Goal: Task Accomplishment & Management: Use online tool/utility

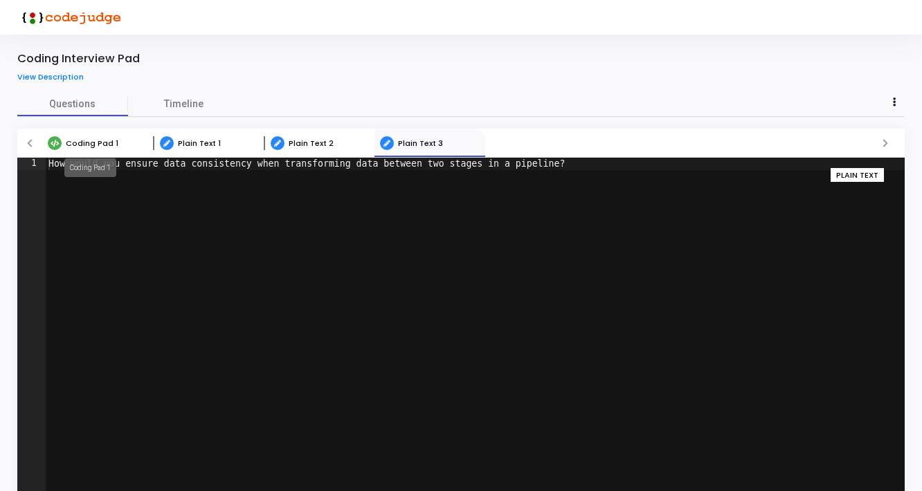
click at [95, 147] on span "Coding Pad 1" at bounding box center [92, 143] width 53 height 11
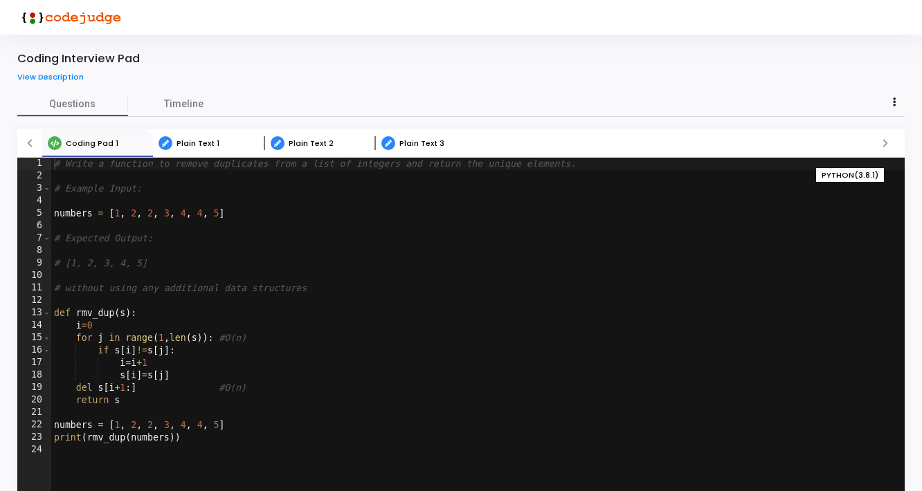
scroll to position [36, 0]
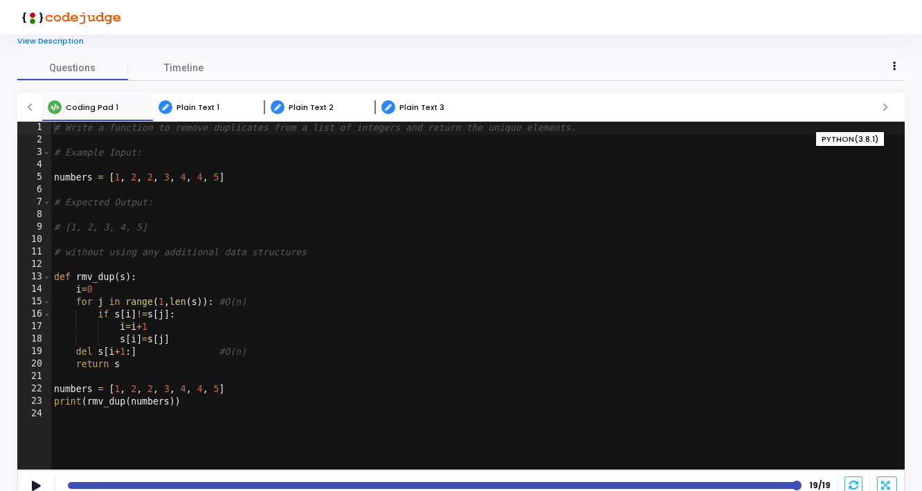
click at [192, 113] on div "Plain Text 1" at bounding box center [189, 107] width 72 height 14
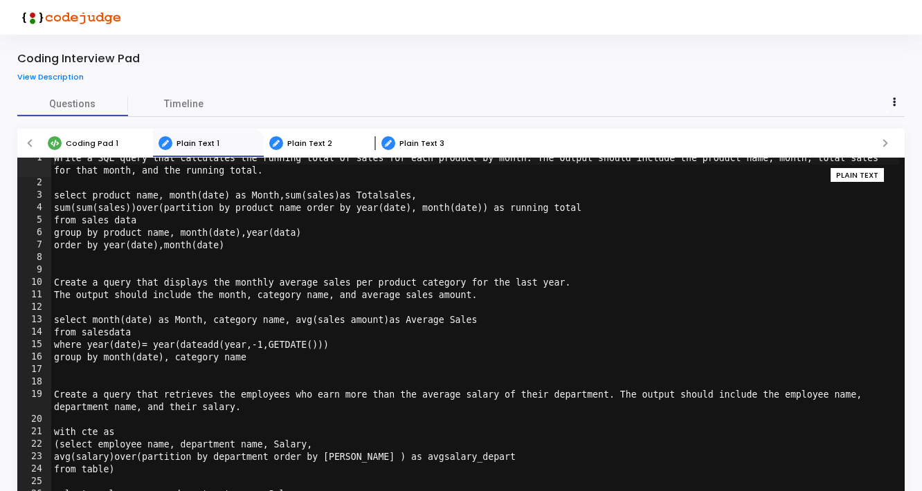
scroll to position [0, 0]
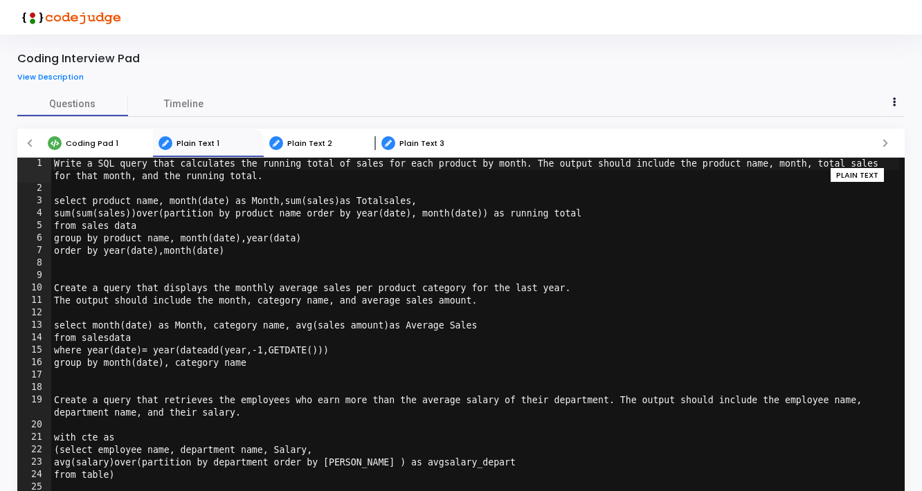
click at [316, 150] on div "Plain Text 2" at bounding box center [301, 143] width 74 height 14
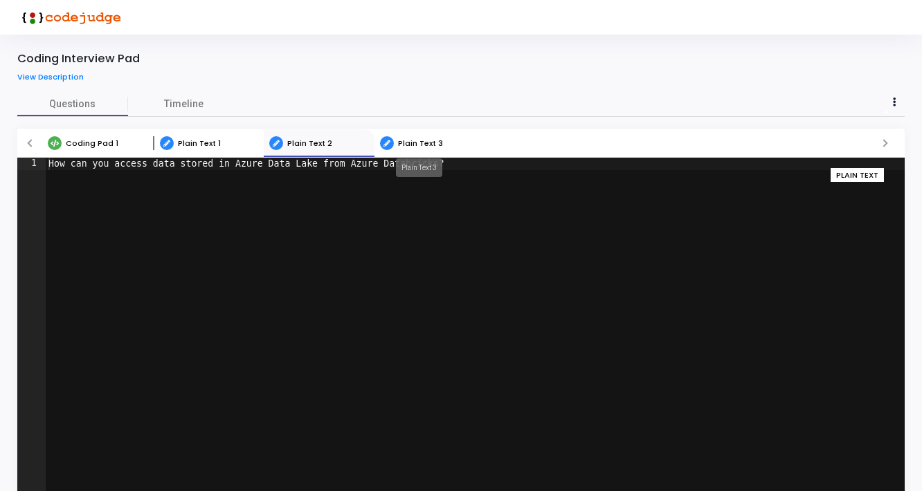
click at [418, 144] on span "Plain Text 3" at bounding box center [420, 143] width 45 height 11
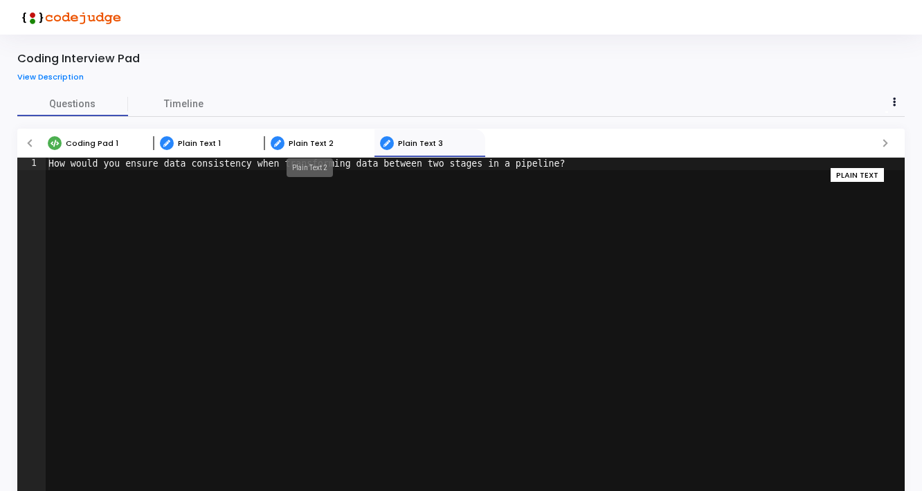
click at [312, 138] on span "Plain Text 2" at bounding box center [311, 143] width 45 height 11
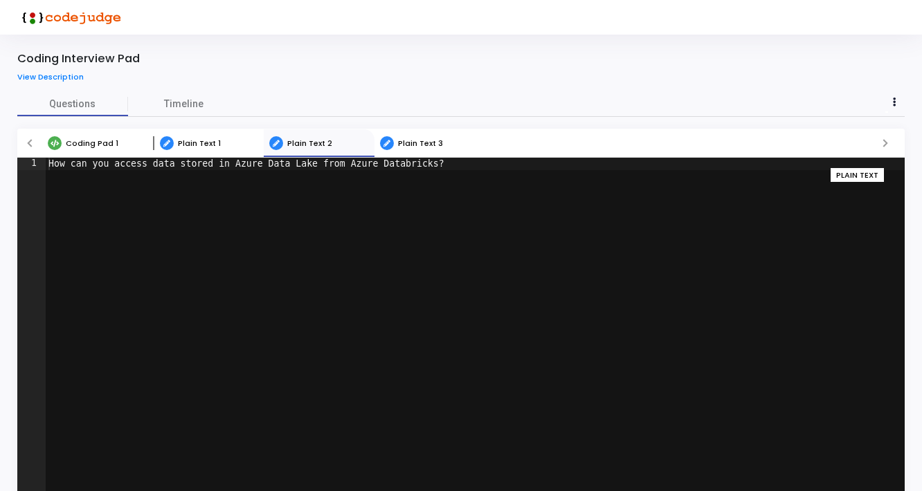
type textarea "How can you access data stored in Azure Data Lake from Azure Databricks?"
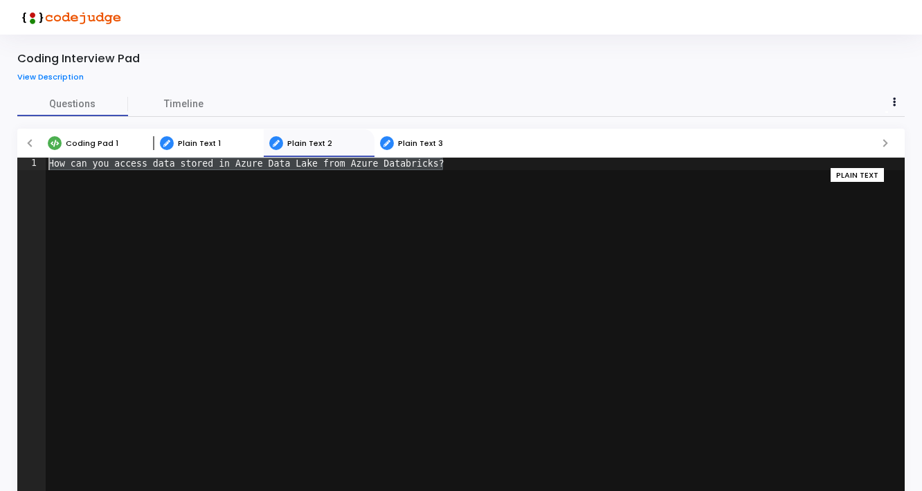
drag, startPoint x: 455, startPoint y: 163, endPoint x: 48, endPoint y: 166, distance: 407.7
click at [48, 166] on div "How can you access data stored in Azure Data Lake from Azure Databricks?" at bounding box center [475, 344] width 859 height 373
click at [433, 139] on span "Plain Text 3" at bounding box center [420, 143] width 45 height 11
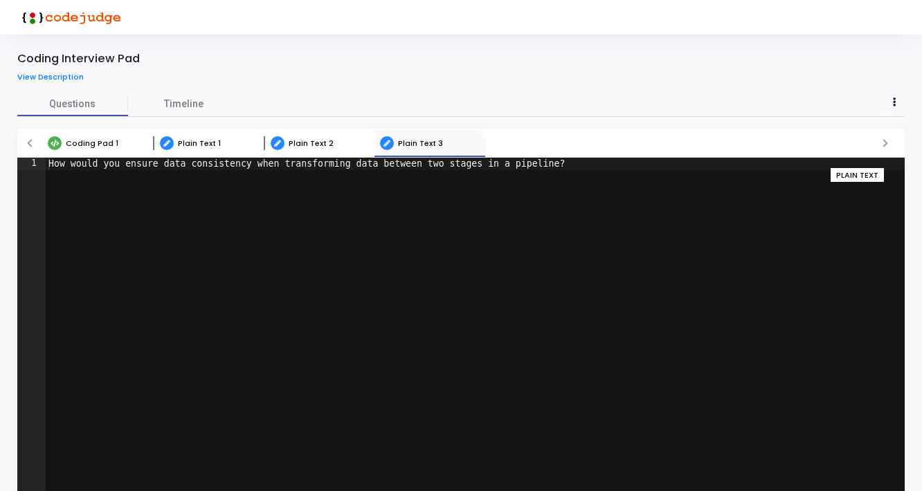
type textarea "How would you ensure data consistency when transforming data between two stages…"
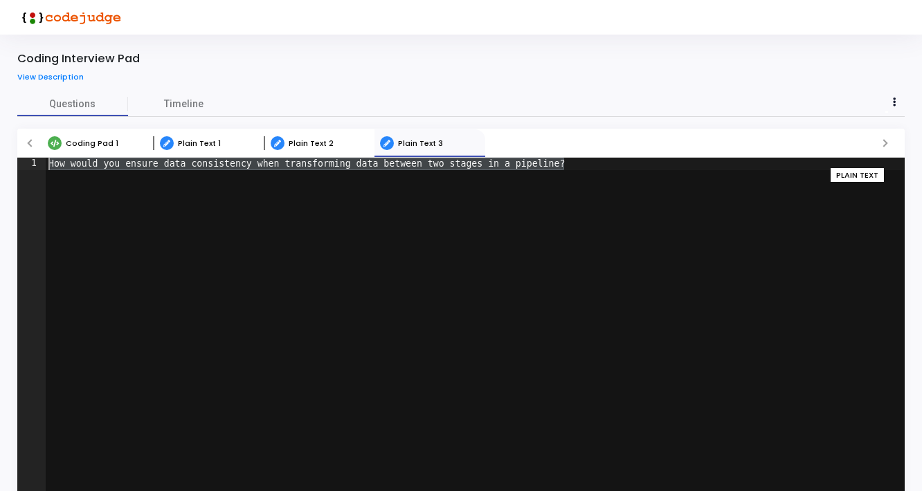
drag, startPoint x: 577, startPoint y: 163, endPoint x: 45, endPoint y: 159, distance: 531.6
click at [45, 159] on div "How would you ensure data consistency when transforming data between two stages…" at bounding box center [460, 332] width 887 height 348
click at [315, 141] on span "Plain Text 2" at bounding box center [311, 143] width 45 height 11
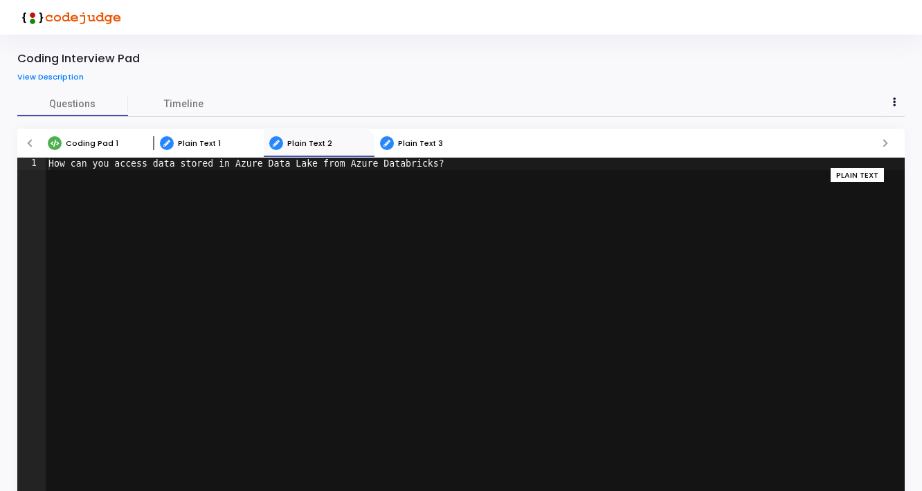
click at [226, 147] on link "Plain Text 1" at bounding box center [208, 143] width 111 height 28
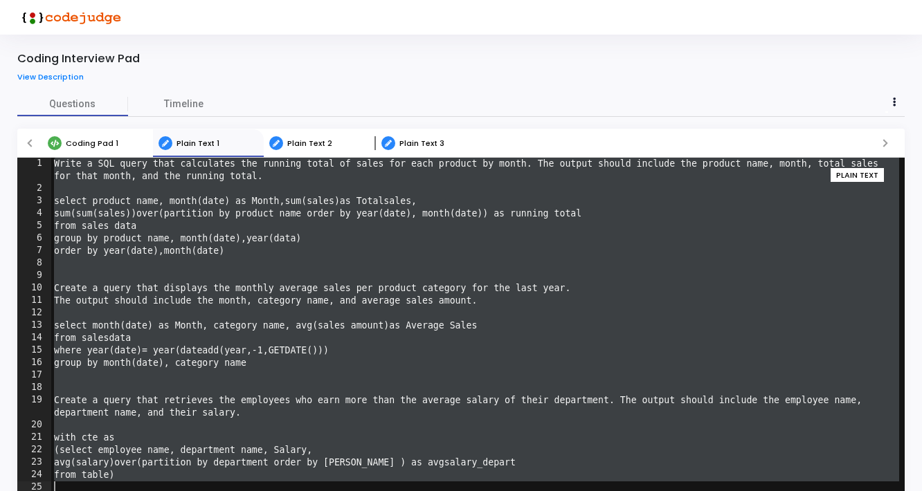
scroll to position [1, 0]
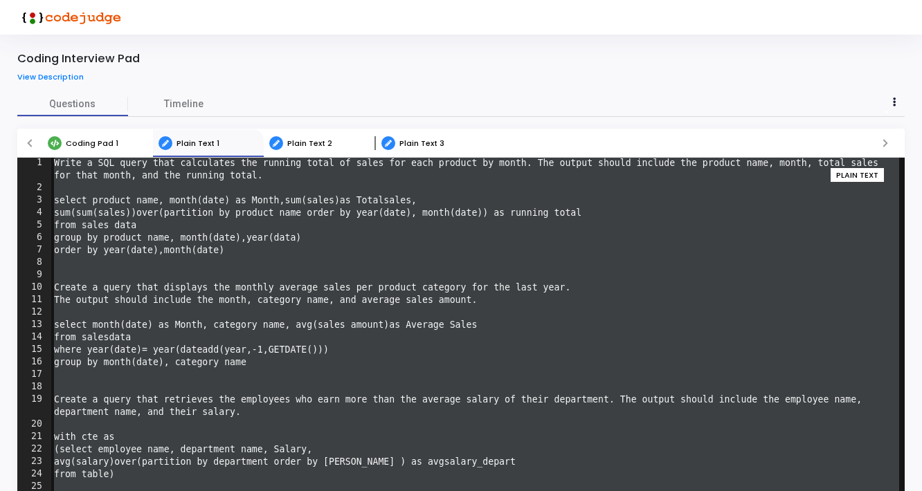
drag, startPoint x: 55, startPoint y: 165, endPoint x: 76, endPoint y: 494, distance: 328.8
click at [76, 491] on html "Coding Interview Pad View Description Questions Timeline Coding Pad 1 Plain Tex…" at bounding box center [461, 245] width 922 height 491
type textarea "select employee name, department name, Salary"
click at [102, 150] on div "Coding Pad 1" at bounding box center [83, 143] width 82 height 14
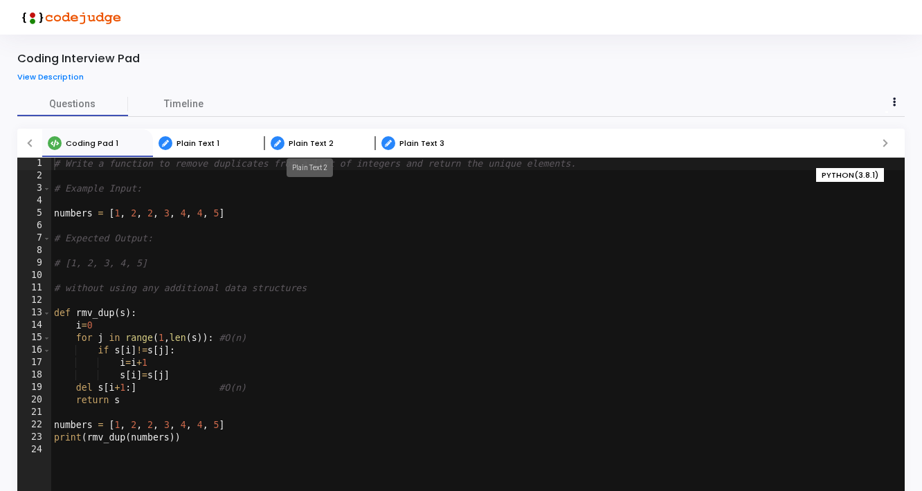
click at [321, 147] on span "Plain Text 2" at bounding box center [311, 143] width 45 height 11
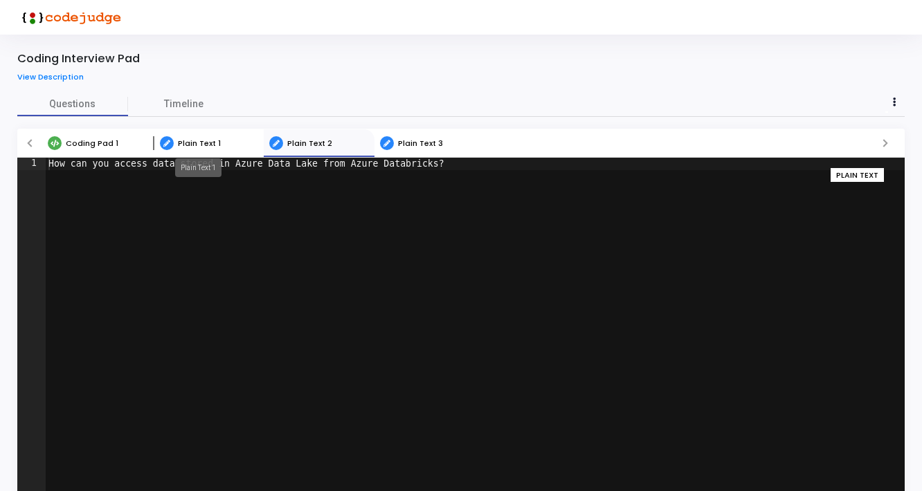
click at [202, 141] on span "Plain Text 1" at bounding box center [199, 143] width 43 height 11
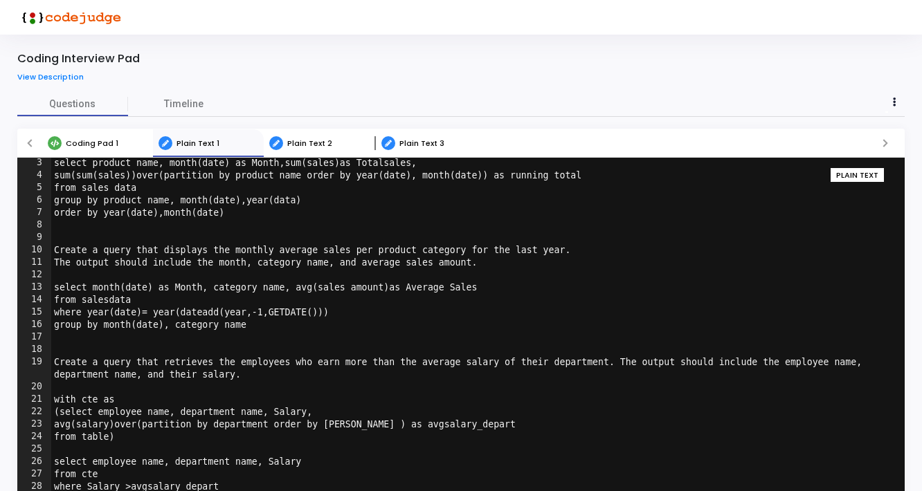
scroll to position [46, 0]
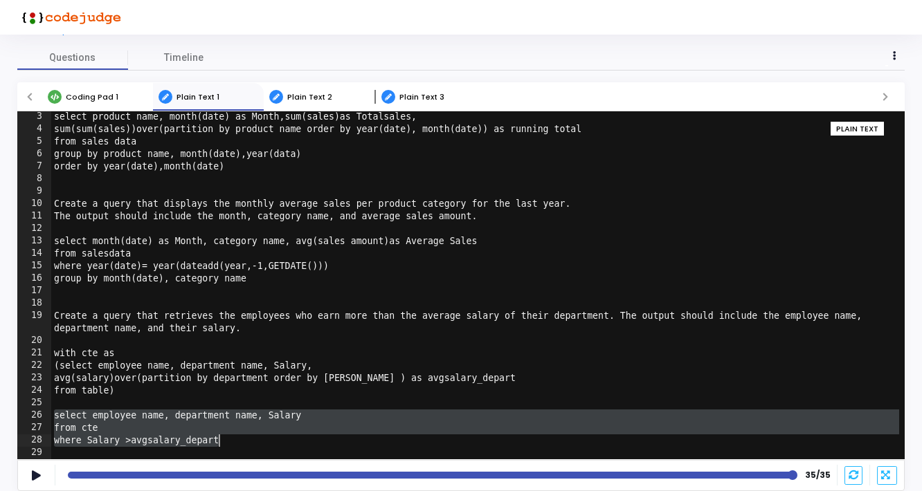
drag, startPoint x: 53, startPoint y: 417, endPoint x: 237, endPoint y: 442, distance: 185.8
click at [237, 442] on div "select product name, month(date) as Month,sum(sales)as Totalsales, sum(sum(sale…" at bounding box center [475, 297] width 848 height 373
type textarea "from cte where Salary >avgsalary_depart"
click at [83, 100] on span "Coding Pad 1" at bounding box center [92, 96] width 53 height 11
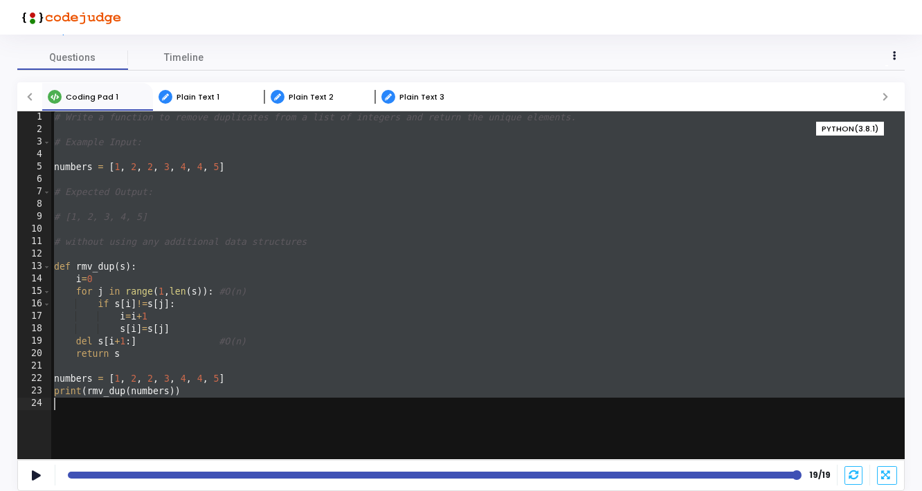
drag, startPoint x: 54, startPoint y: 119, endPoint x: 147, endPoint y: 403, distance: 298.8
click at [147, 404] on div "# Write a function to remove duplicates from a list of integers and return the …" at bounding box center [477, 297] width 853 height 373
type textarea "print(rmv_dup(numbers))"
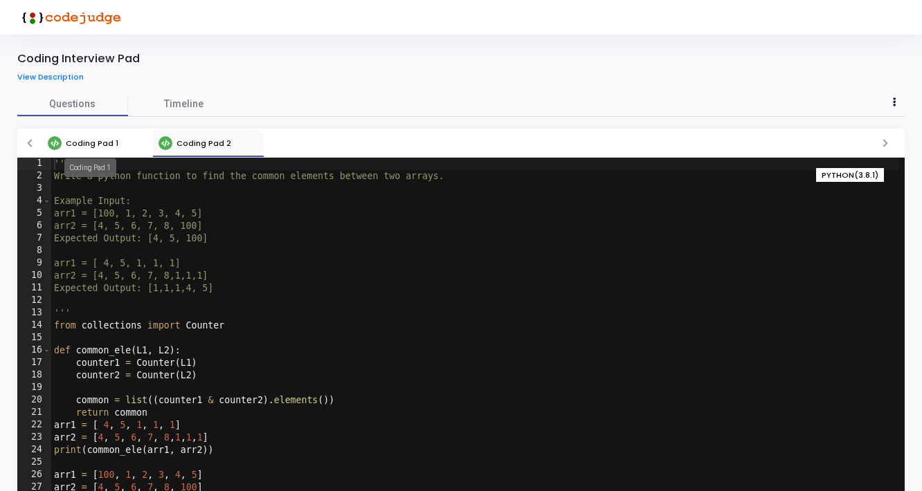
click at [91, 142] on span "Coding Pad 1" at bounding box center [92, 143] width 53 height 11
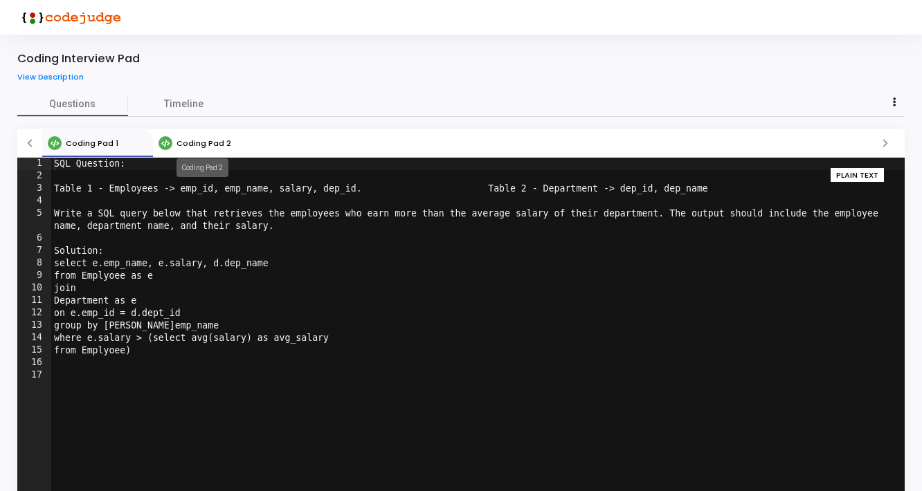
click at [202, 141] on span "Coding Pad 2" at bounding box center [204, 143] width 55 height 11
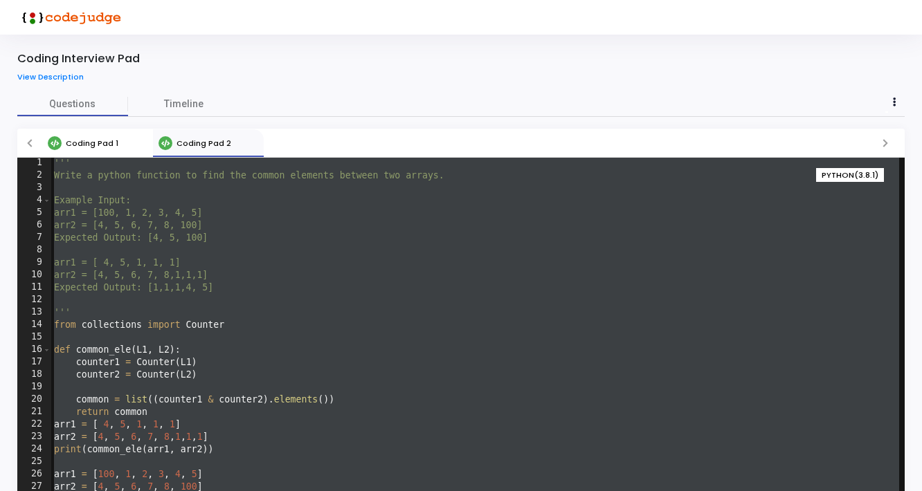
scroll to position [1, 0]
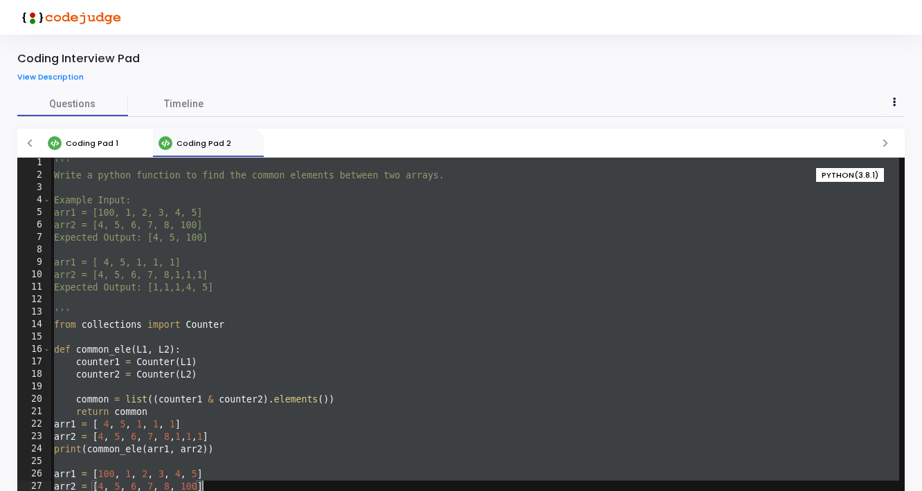
drag, startPoint x: 53, startPoint y: 164, endPoint x: 221, endPoint y: 491, distance: 368.1
click at [221, 491] on html "Coding Interview Pad View Description Questions Timeline Coding Pad 1 Coding Pa…" at bounding box center [461, 245] width 922 height 491
type textarea "arr1 = [100, 1, 2, 3, 4, 5] arr2 = [4, 5, 6, 7, 8, 100]"
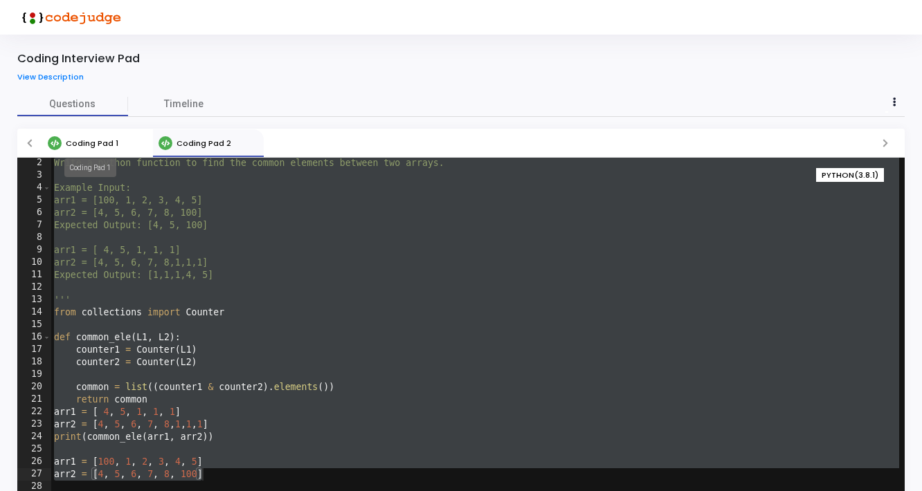
click at [95, 143] on span "Coding Pad 1" at bounding box center [92, 143] width 53 height 11
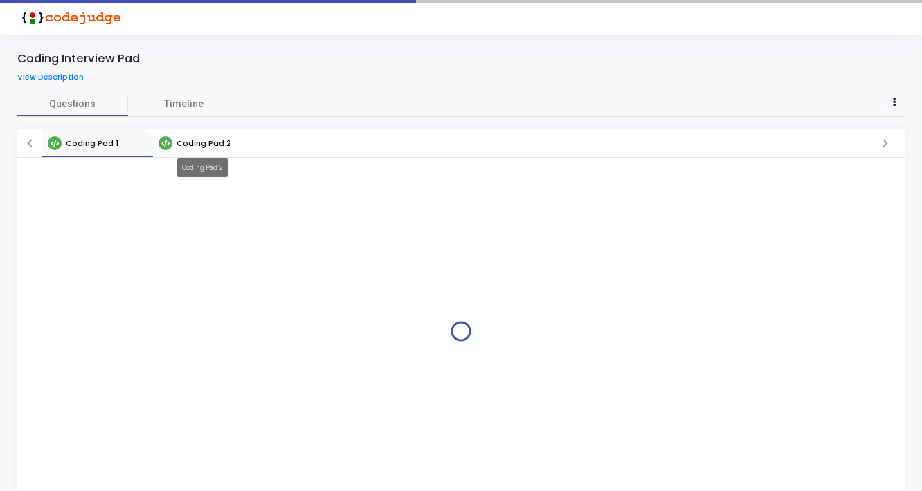
click at [186, 145] on span "Coding Pad 2" at bounding box center [204, 143] width 55 height 11
click at [99, 153] on link "Coding Pad 1" at bounding box center [97, 143] width 111 height 28
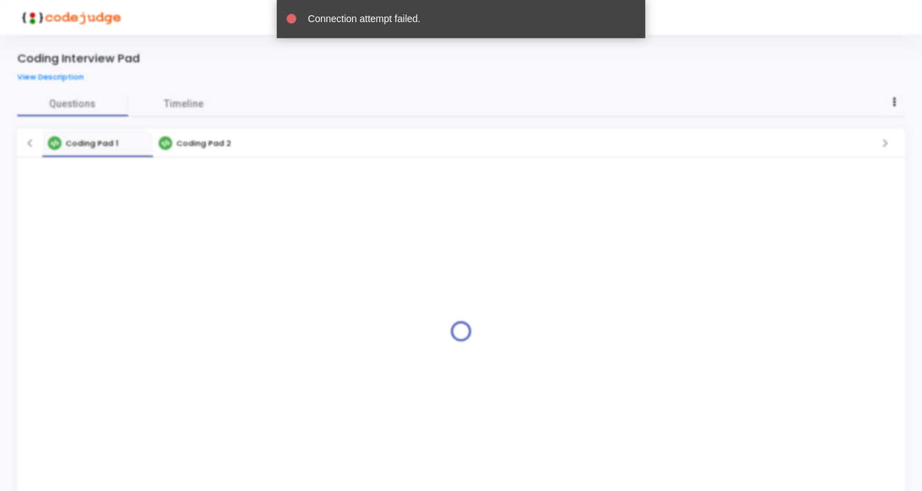
click at [366, 95] on body "Coding Interview Pad View Description Questions Timeline Coding Pad 1 Coding Pa…" at bounding box center [461, 245] width 922 height 491
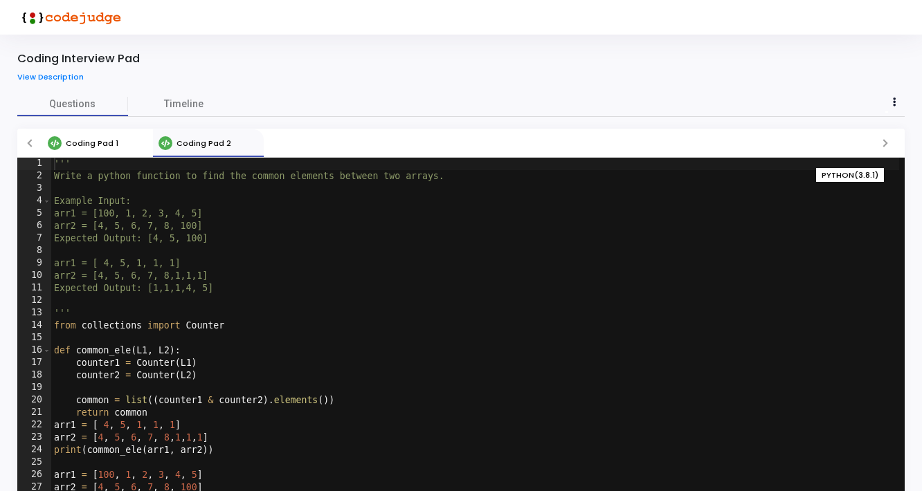
click at [489, 72] on div "View Description" at bounding box center [283, 76] width 532 height 15
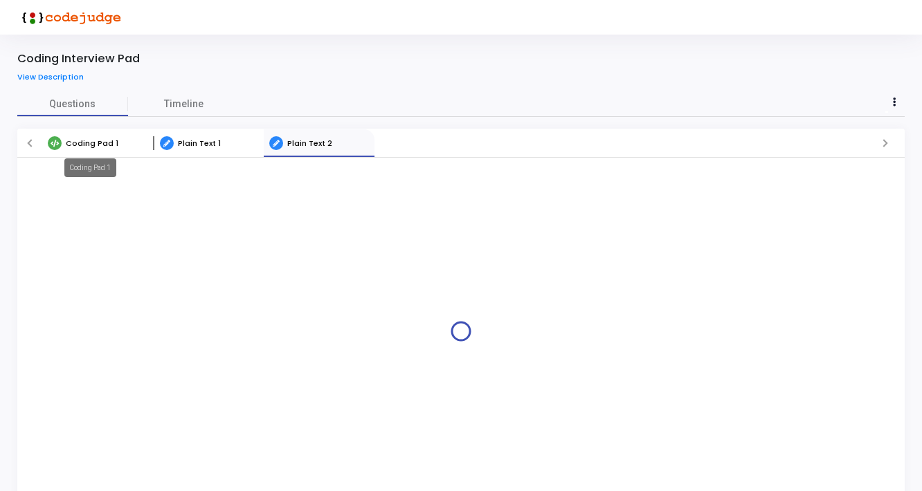
click at [78, 143] on span "Coding Pad 1" at bounding box center [92, 143] width 53 height 11
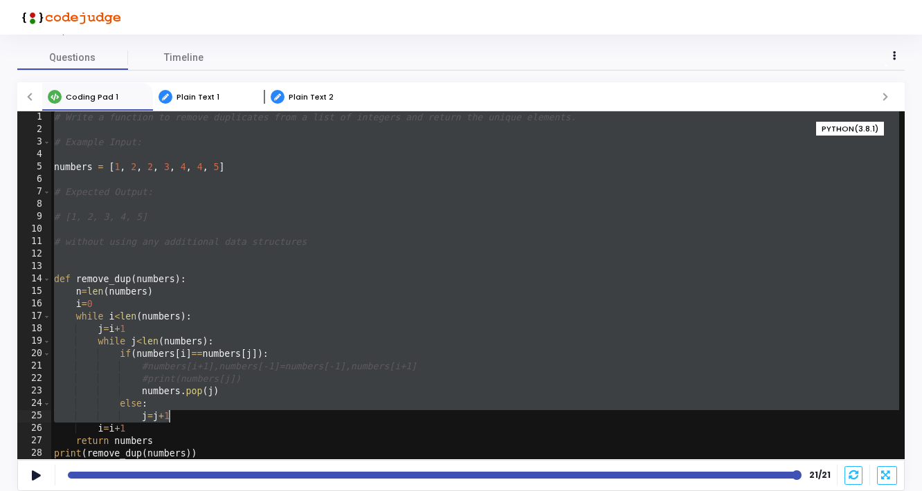
scroll to position [1, 0]
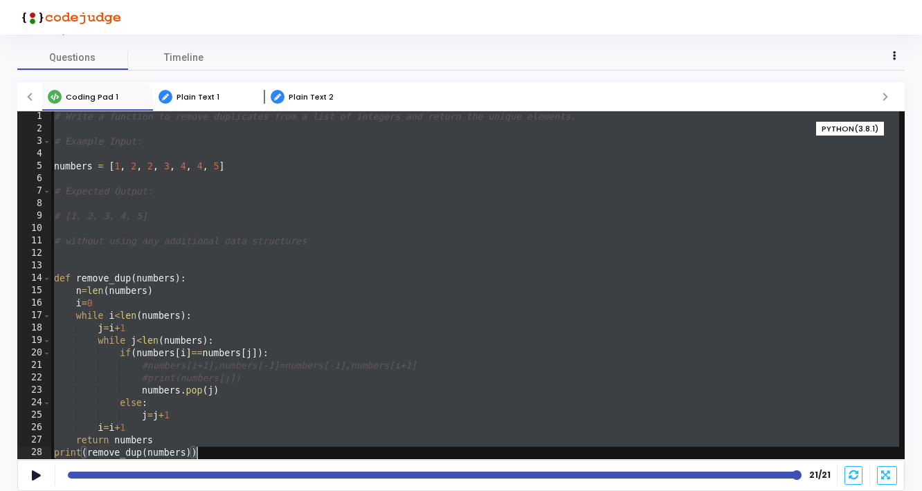
drag, startPoint x: 55, startPoint y: 118, endPoint x: 182, endPoint y: 469, distance: 373.1
click at [182, 469] on div "Coding Pad 1 Plain Text 1 Plain Text 2 # Write a function to remove duplicates …" at bounding box center [460, 286] width 887 height 409
type textarea "return numbers print(remove_dup(numbers))"
click at [188, 100] on span "Plain Text 1" at bounding box center [198, 96] width 43 height 11
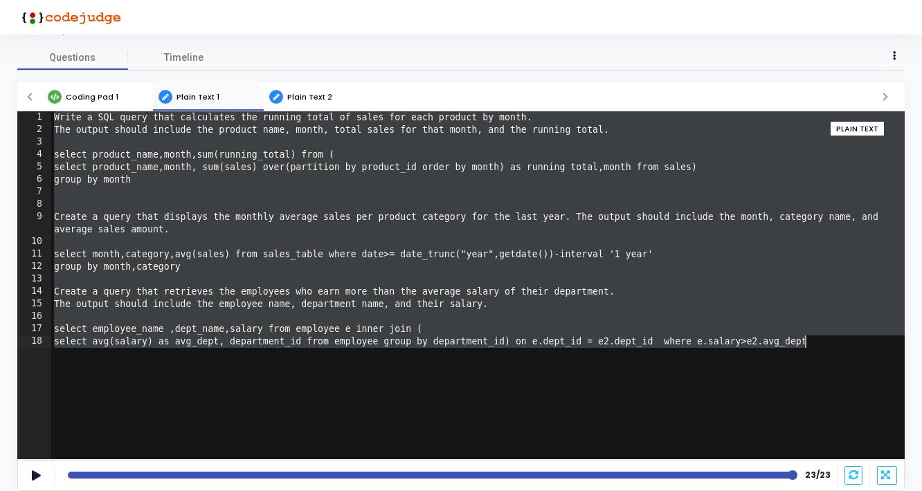
drag, startPoint x: 53, startPoint y: 117, endPoint x: 146, endPoint y: 408, distance: 305.8
click at [146, 408] on div "Write a SQL query that calculates the running total of sales for each product b…" at bounding box center [477, 297] width 853 height 373
type textarea "select employee_name ,dept_name,salary from employee e inner join ( select avg(…"
click at [306, 83] on link "Plain Text 2" at bounding box center [319, 97] width 111 height 28
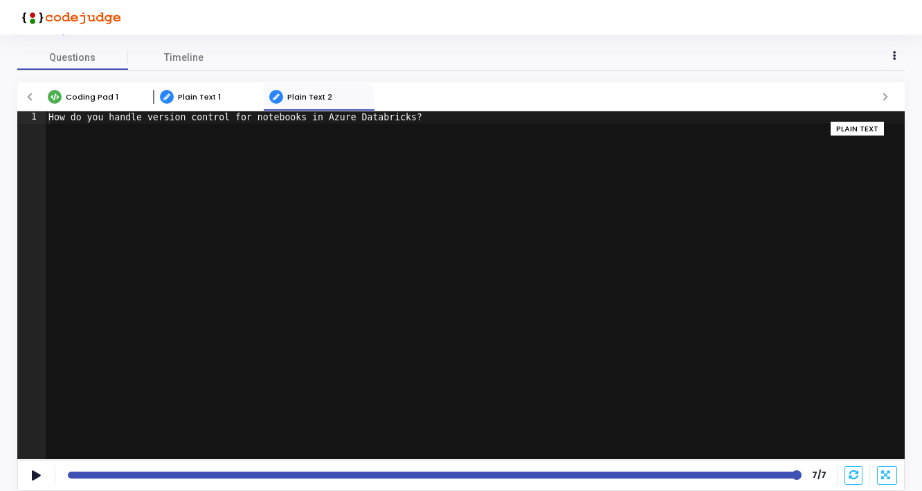
type textarea "How do you handle version control for notebooks in Azure Databricks?"
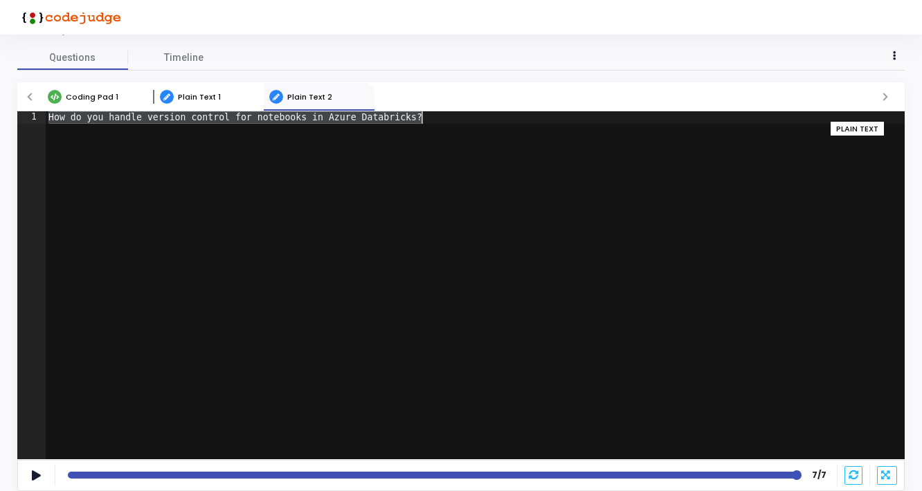
drag, startPoint x: 48, startPoint y: 118, endPoint x: 64, endPoint y: 165, distance: 49.9
click at [64, 165] on div "How do you handle version control for notebooks in Azure Databricks?" at bounding box center [475, 297] width 859 height 373
